Goal: Task Accomplishment & Management: Use online tool/utility

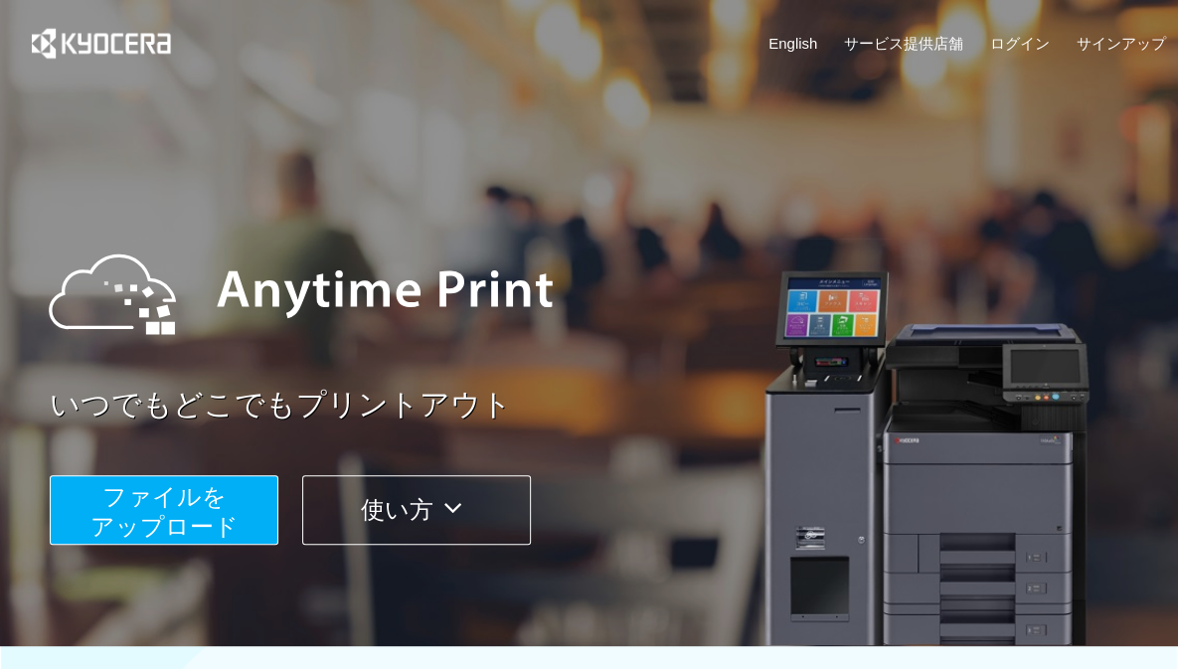
click at [211, 488] on span "ファイルを ​​アップロード" at bounding box center [164, 511] width 148 height 57
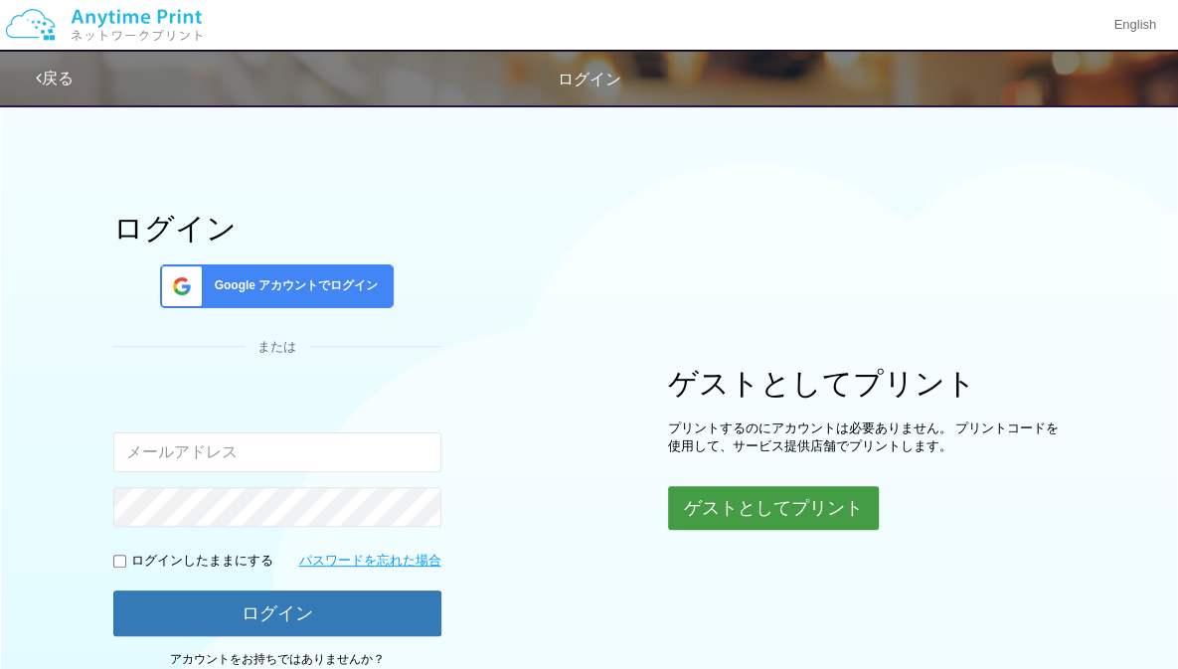
click at [751, 525] on button "ゲストとしてプリント" at bounding box center [773, 508] width 211 height 44
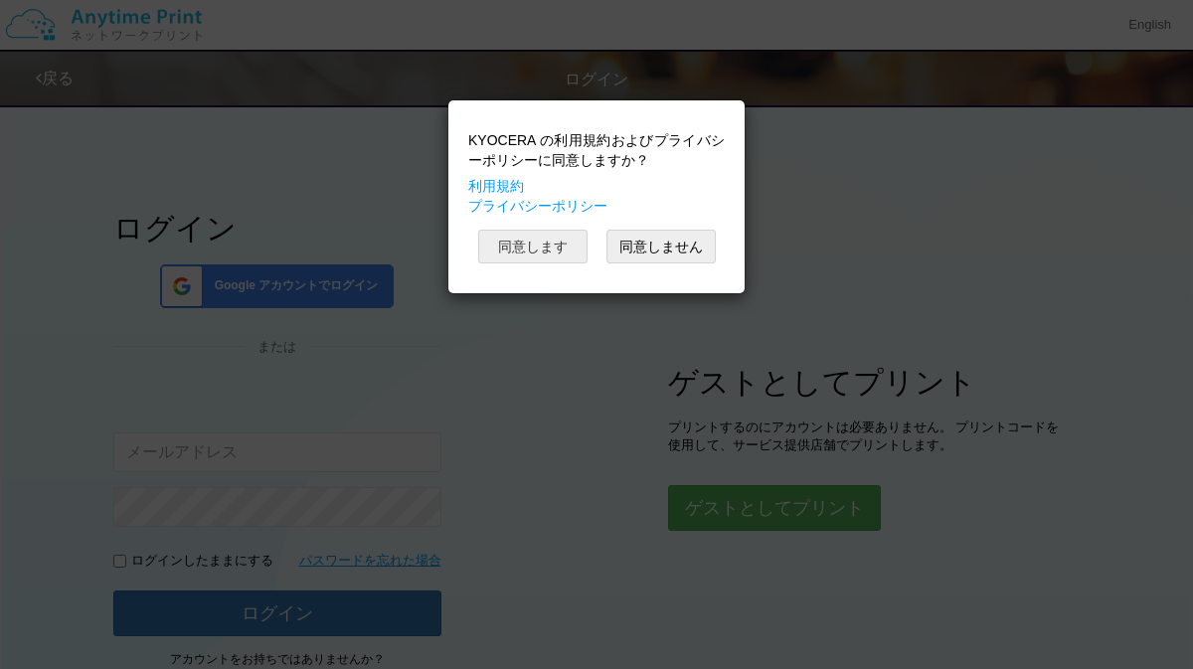
click at [551, 251] on button "同意します" at bounding box center [532, 247] width 109 height 34
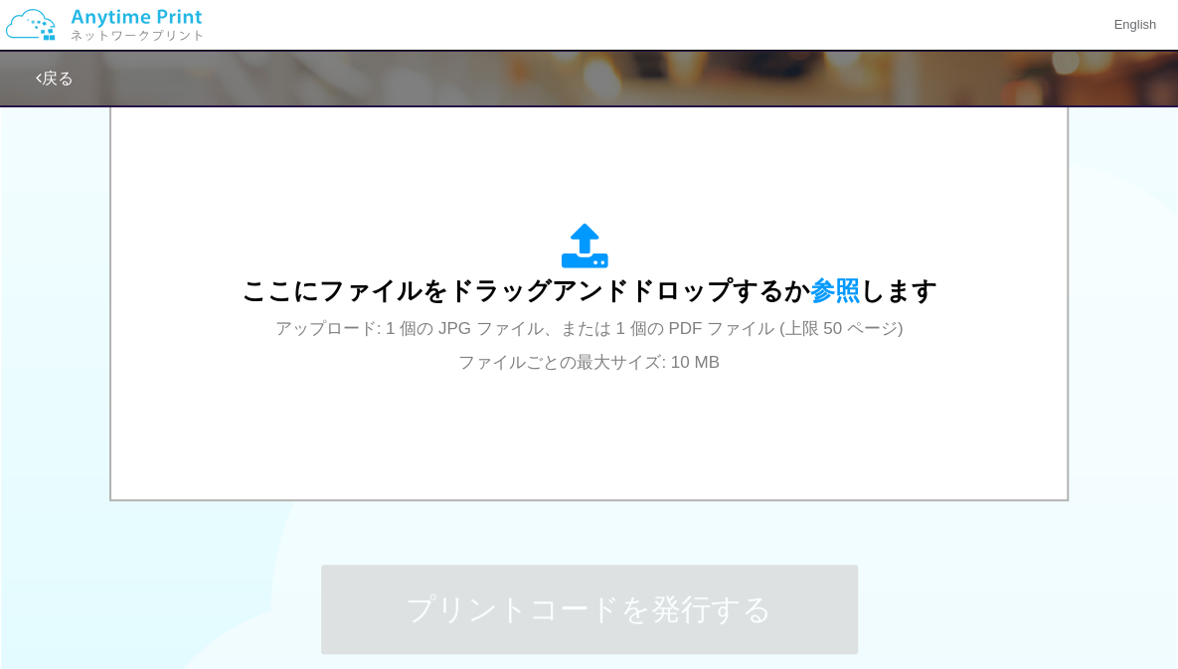
scroll to position [654, 0]
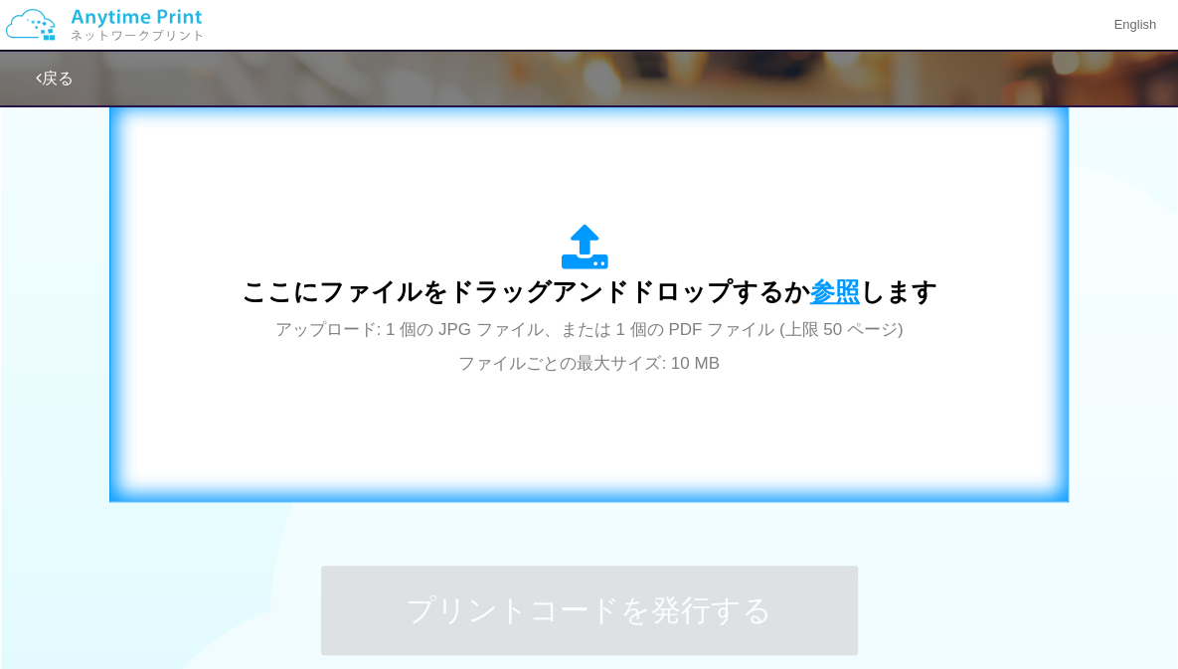
click at [847, 284] on span "参照" at bounding box center [835, 291] width 50 height 28
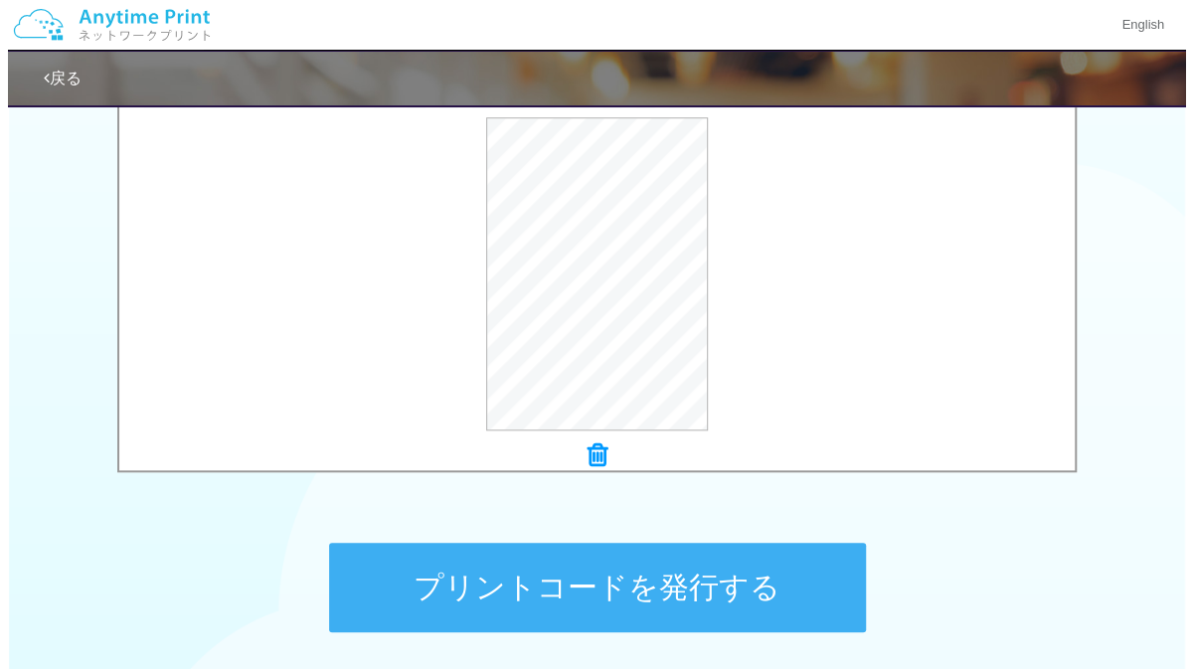
scroll to position [684, 0]
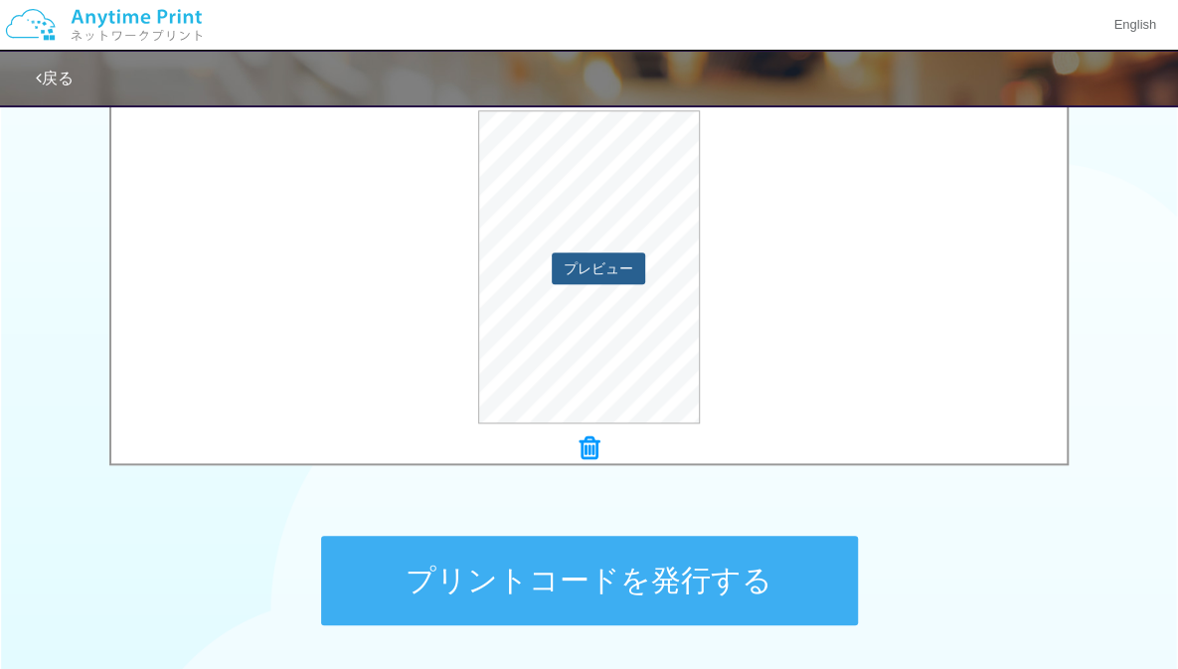
click at [623, 266] on button "プレビュー" at bounding box center [598, 269] width 93 height 32
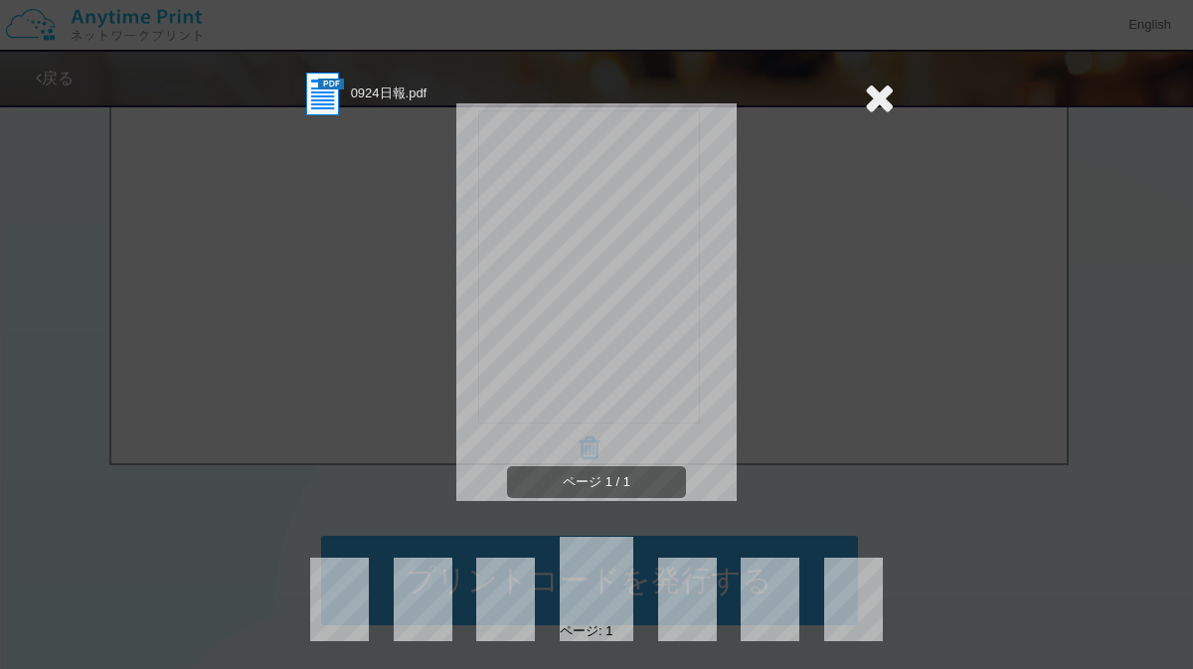
click at [853, 102] on section "0924日報.pdf" at bounding box center [596, 95] width 597 height 50
click at [868, 100] on icon at bounding box center [879, 98] width 31 height 40
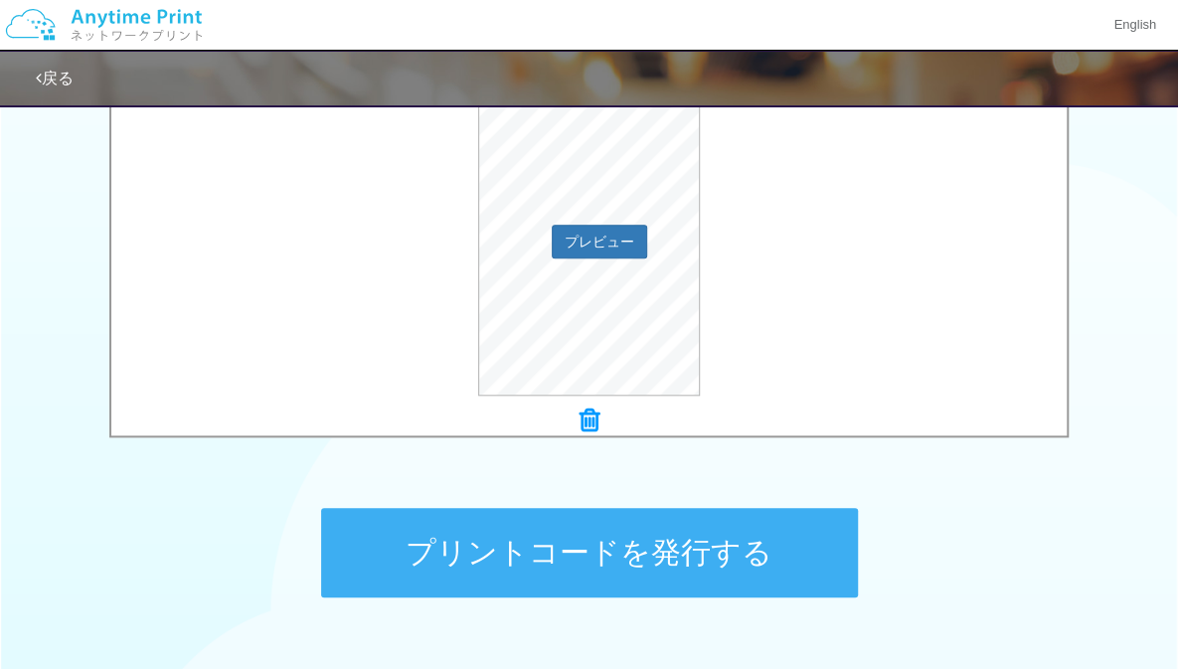
scroll to position [718, 0]
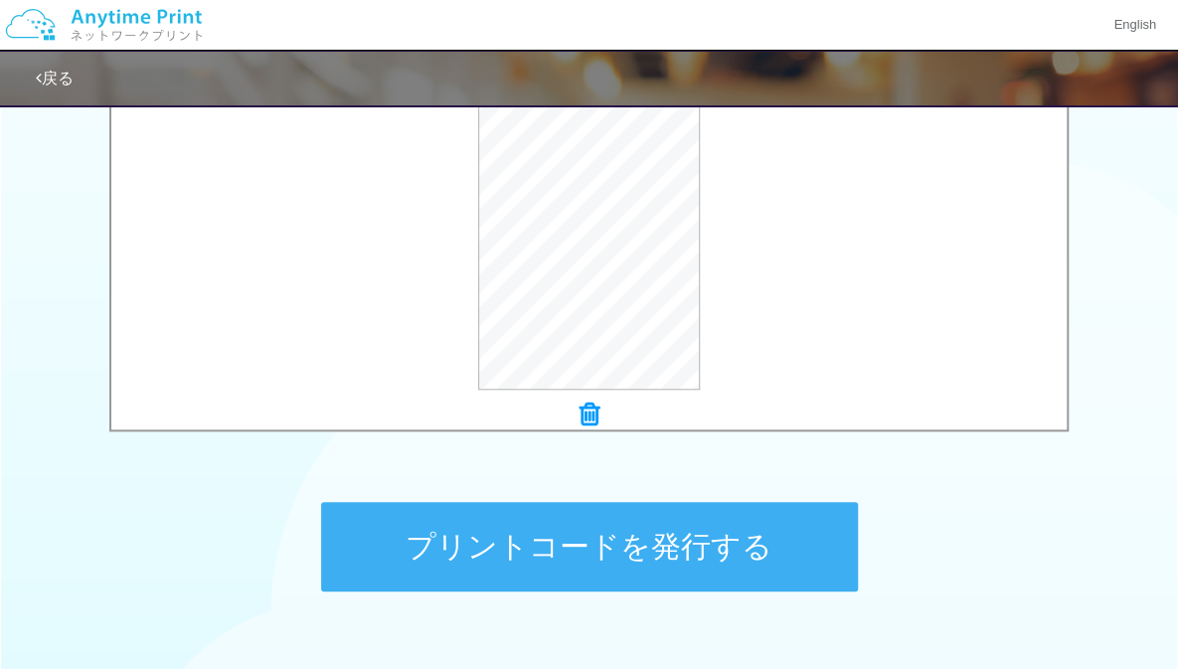
click at [731, 548] on button "プリントコードを発行する" at bounding box center [589, 546] width 537 height 89
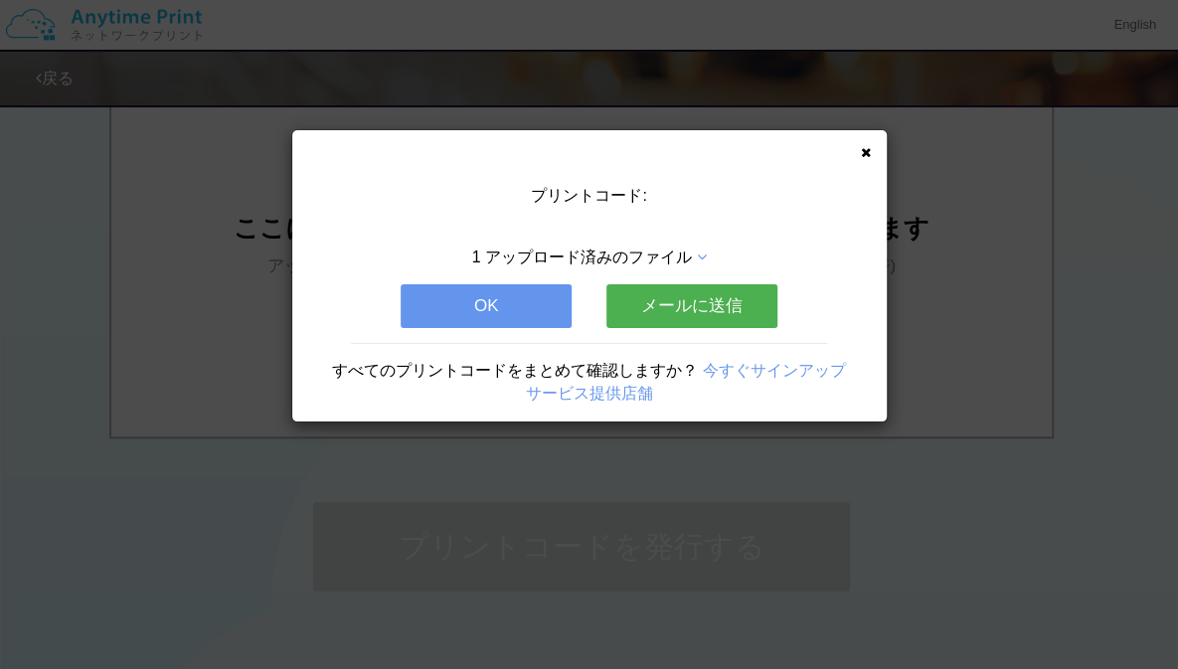
scroll to position [0, 0]
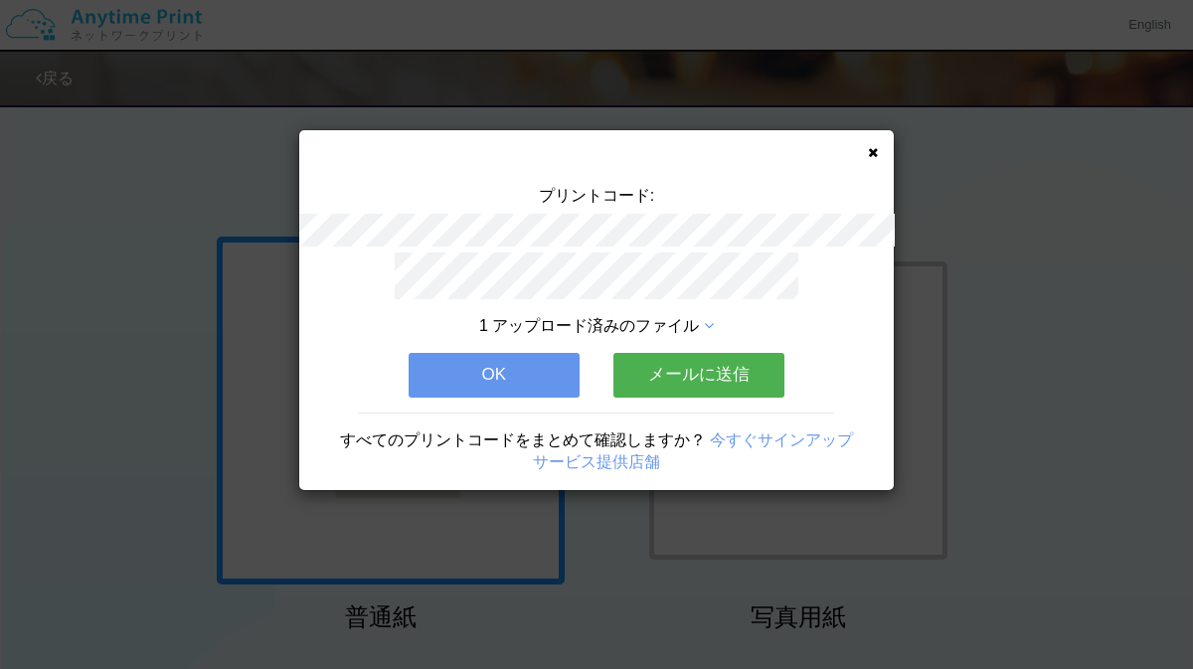
click at [869, 151] on icon at bounding box center [873, 152] width 10 height 13
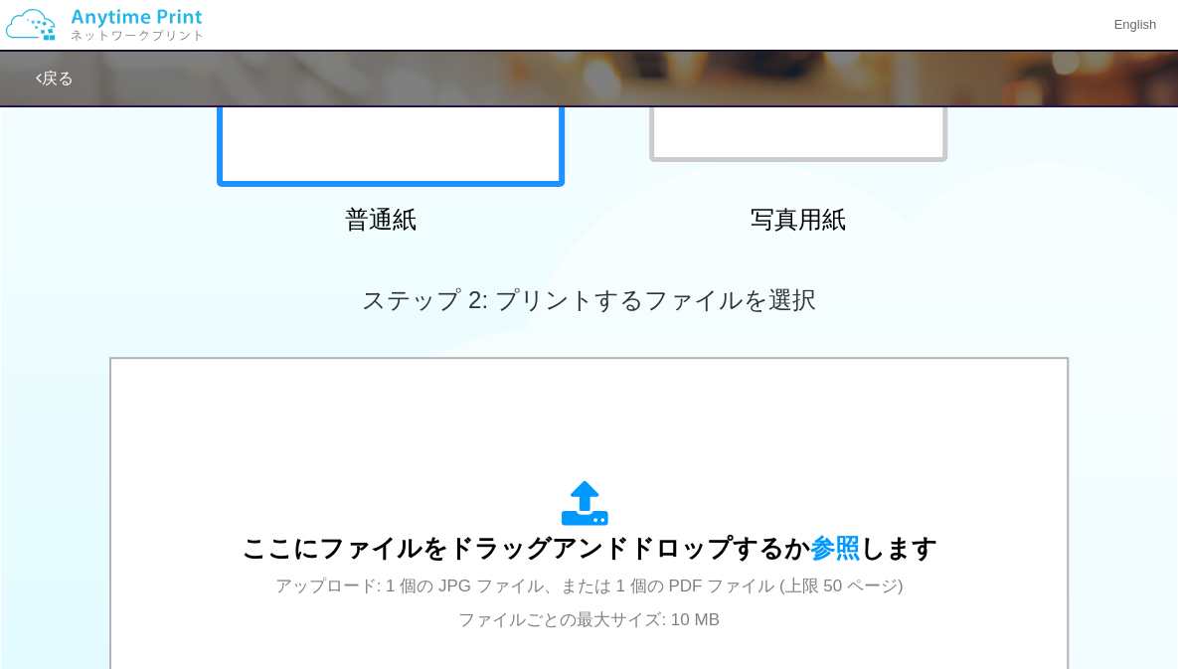
scroll to position [430, 0]
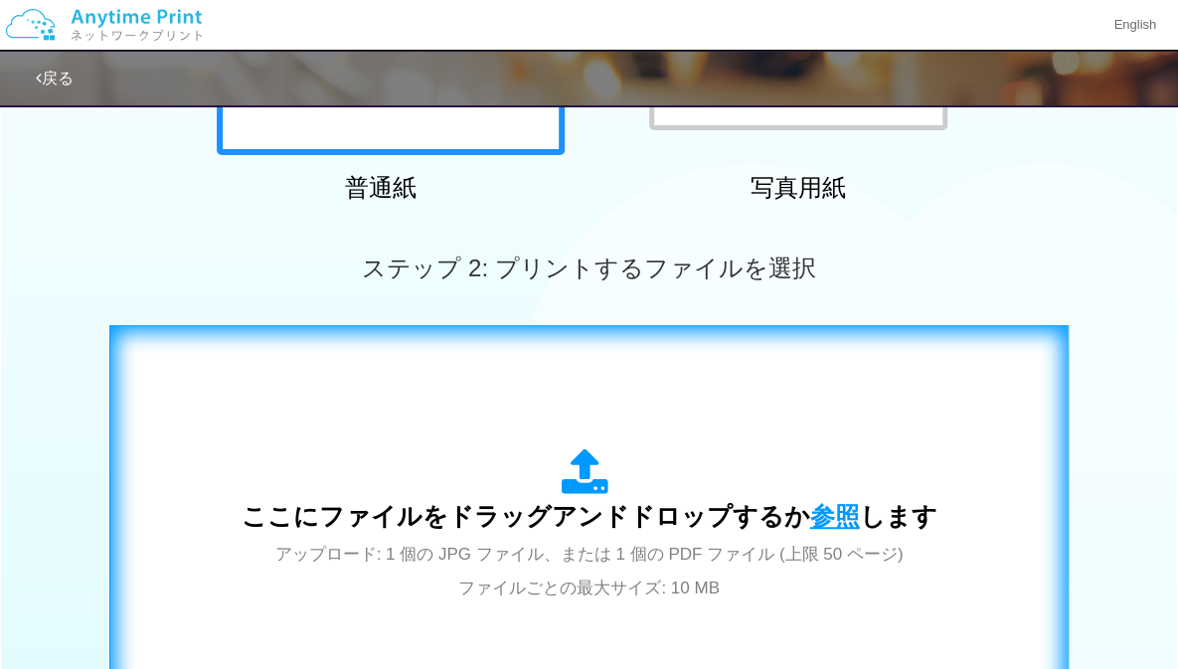
click at [833, 502] on span "参照" at bounding box center [835, 516] width 50 height 28
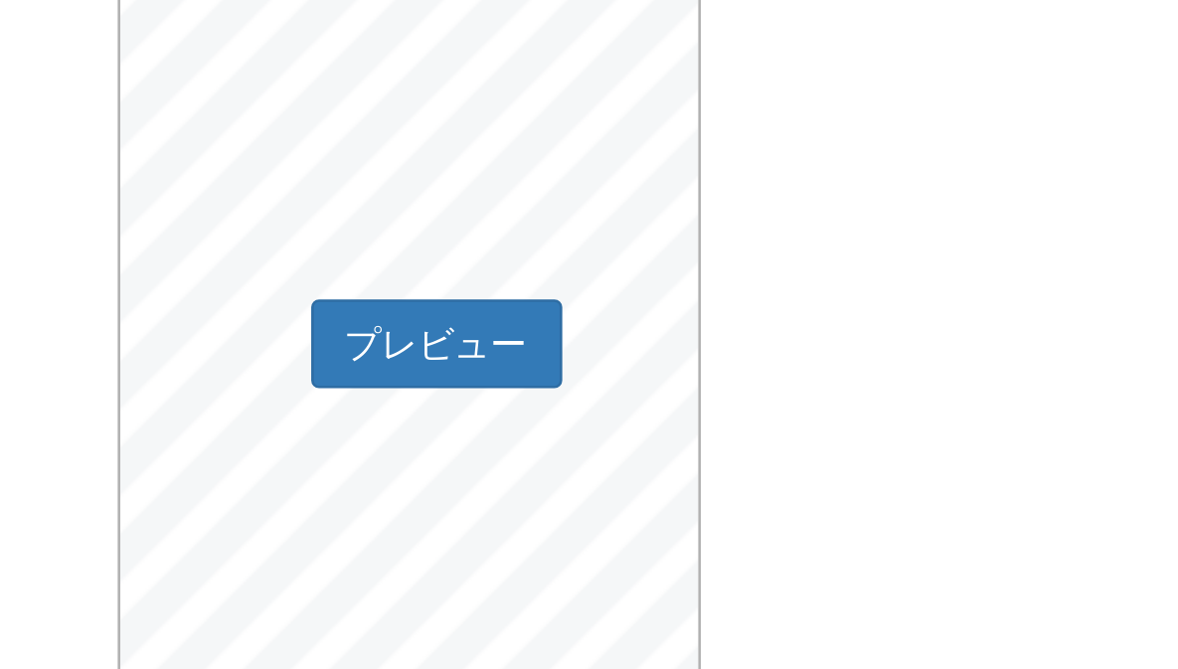
scroll to position [622, 0]
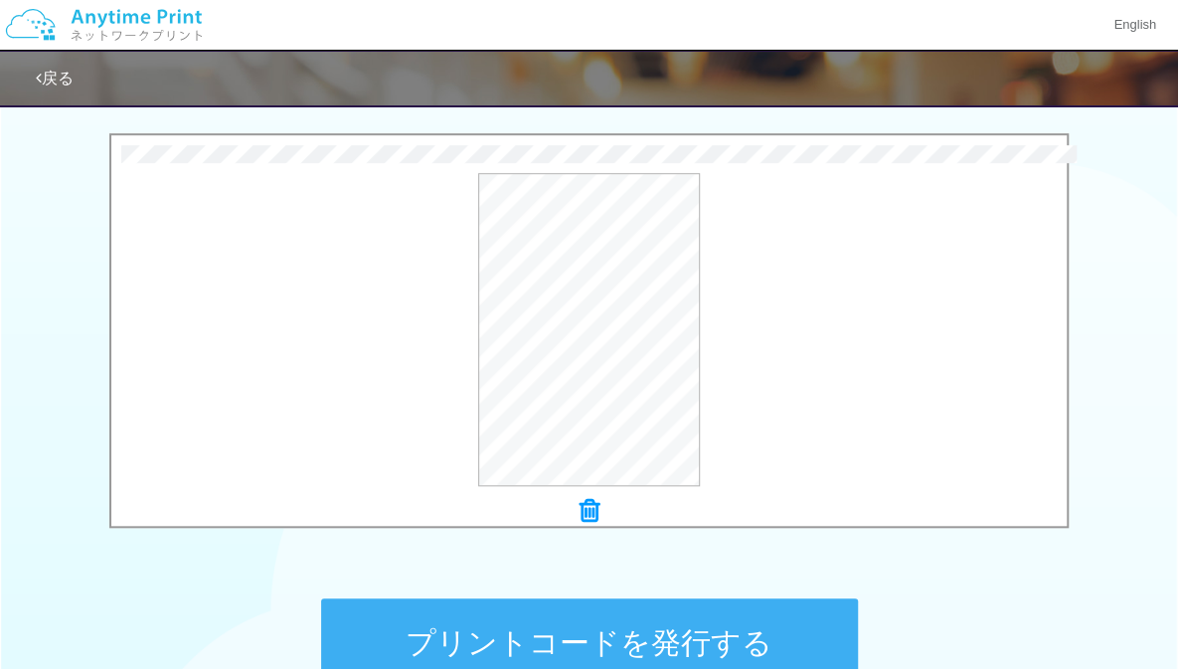
click at [735, 625] on button "プリントコードを発行する" at bounding box center [589, 643] width 537 height 89
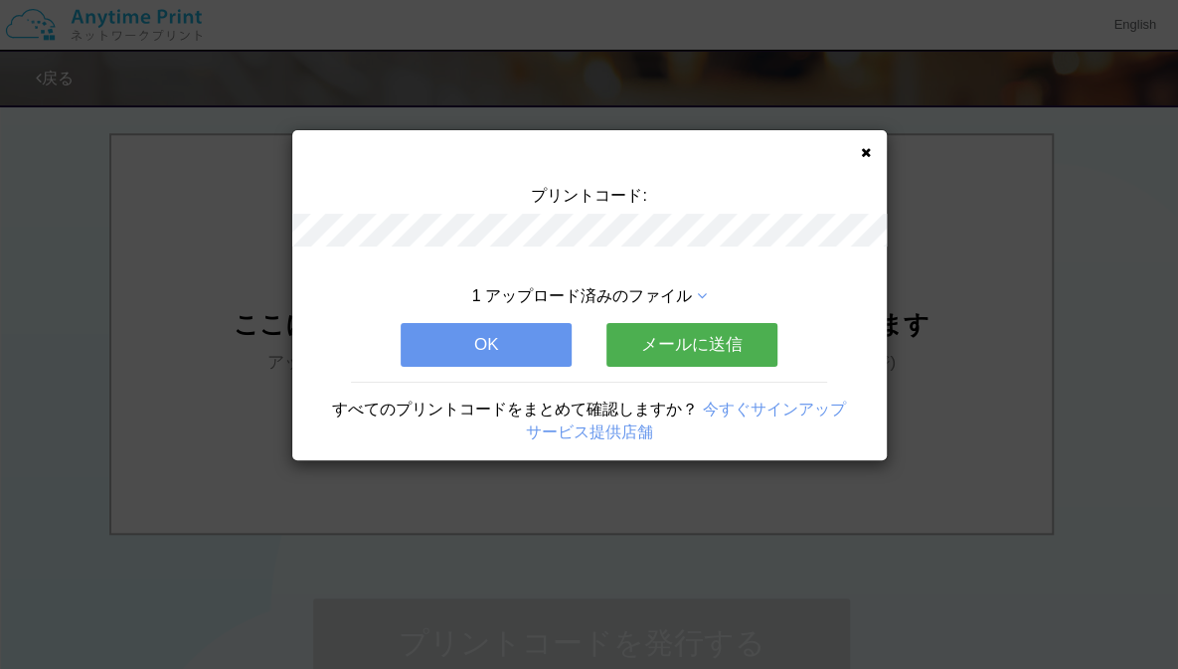
scroll to position [0, 0]
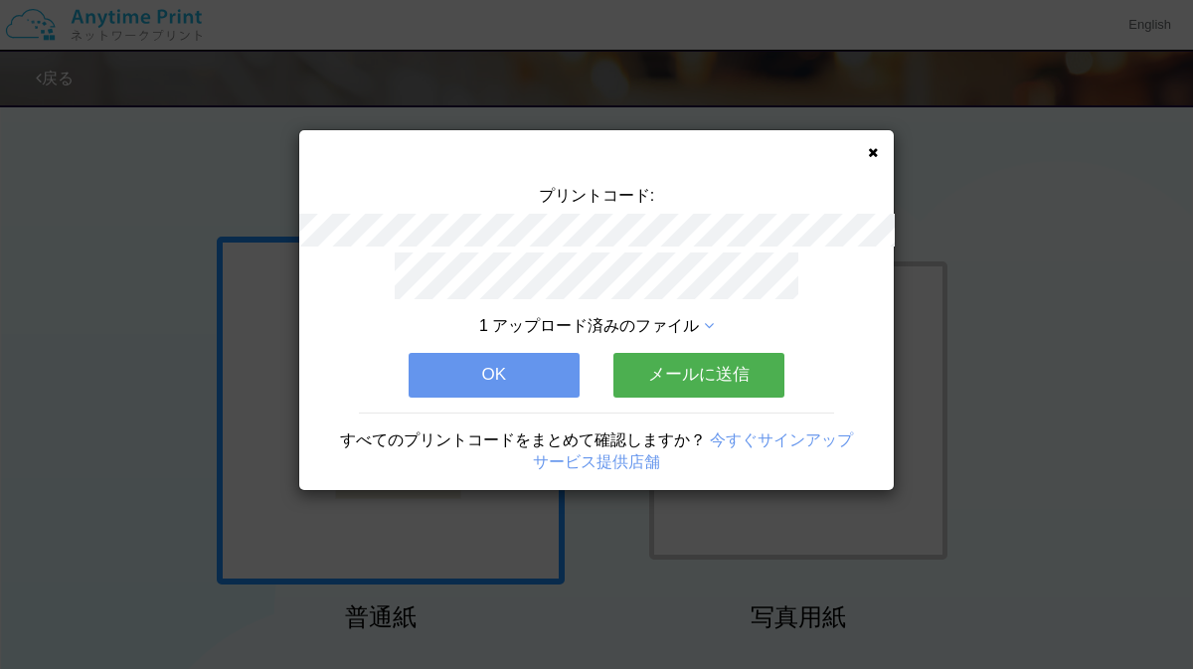
click at [871, 157] on icon at bounding box center [873, 152] width 10 height 13
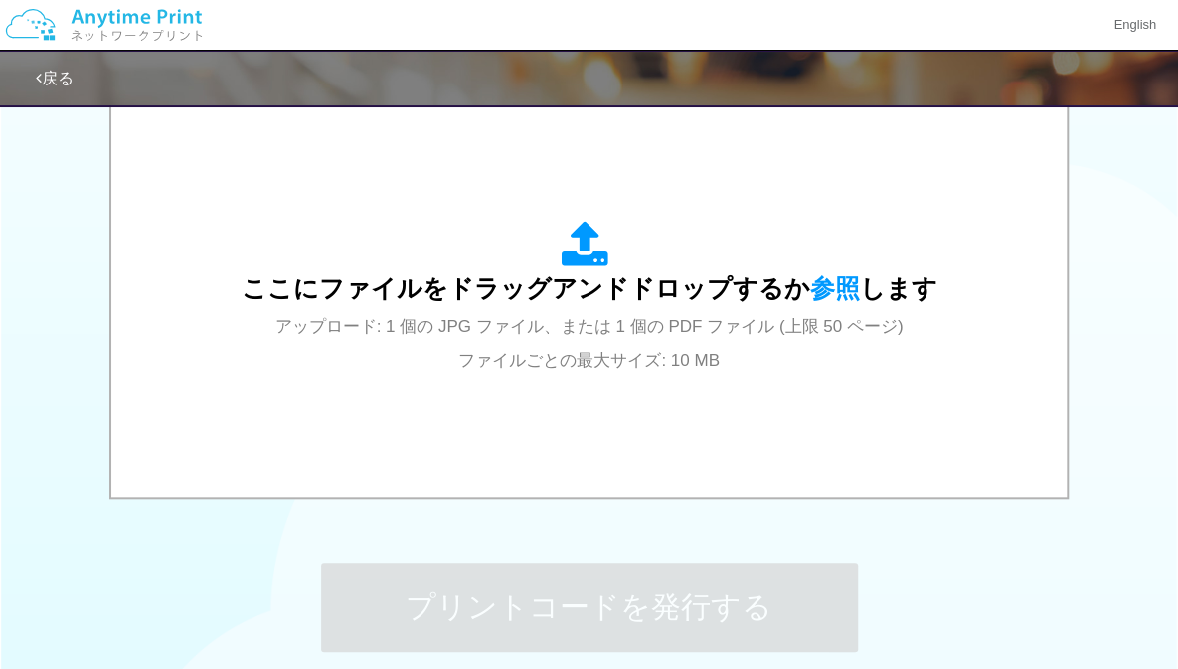
scroll to position [683, 0]
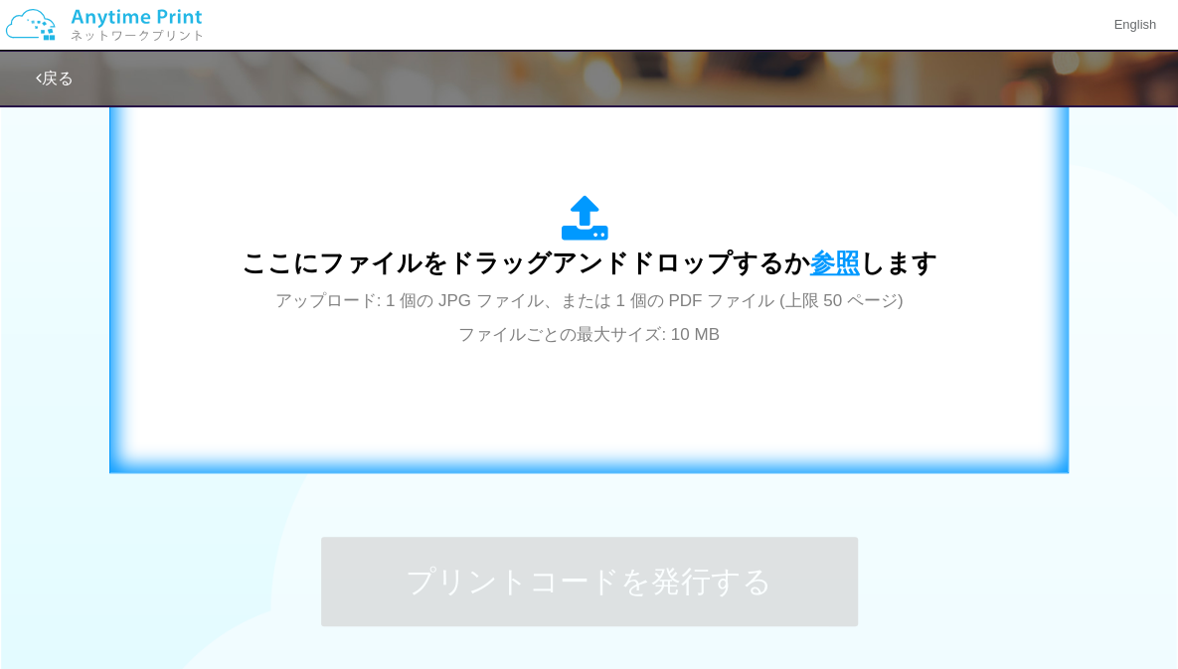
click at [819, 272] on span "参照" at bounding box center [835, 263] width 50 height 28
